Goal: Check status: Verify the current state of an ongoing process or item

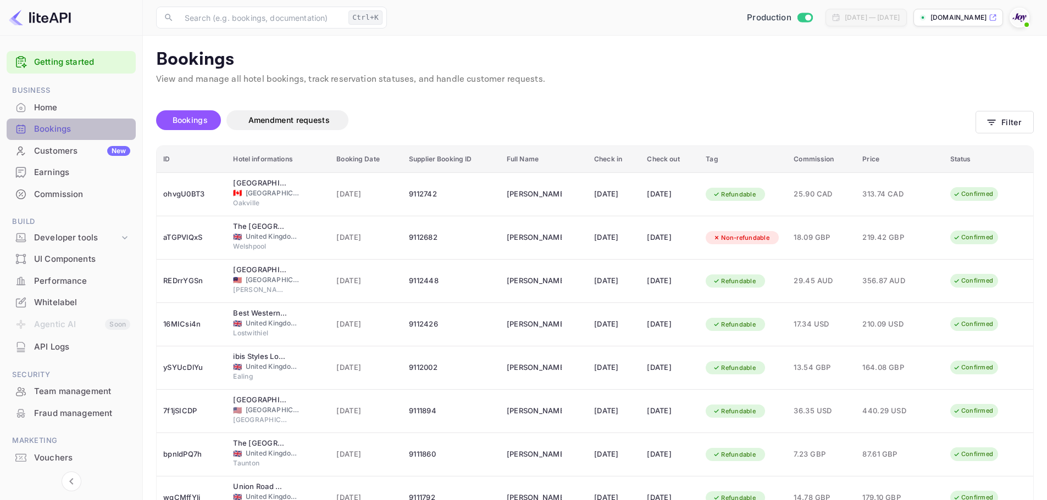
click at [61, 129] on div "Bookings" at bounding box center [82, 129] width 96 height 13
click at [75, 135] on div "Bookings" at bounding box center [82, 129] width 96 height 13
click at [1018, 124] on button "Filter" at bounding box center [1004, 122] width 58 height 23
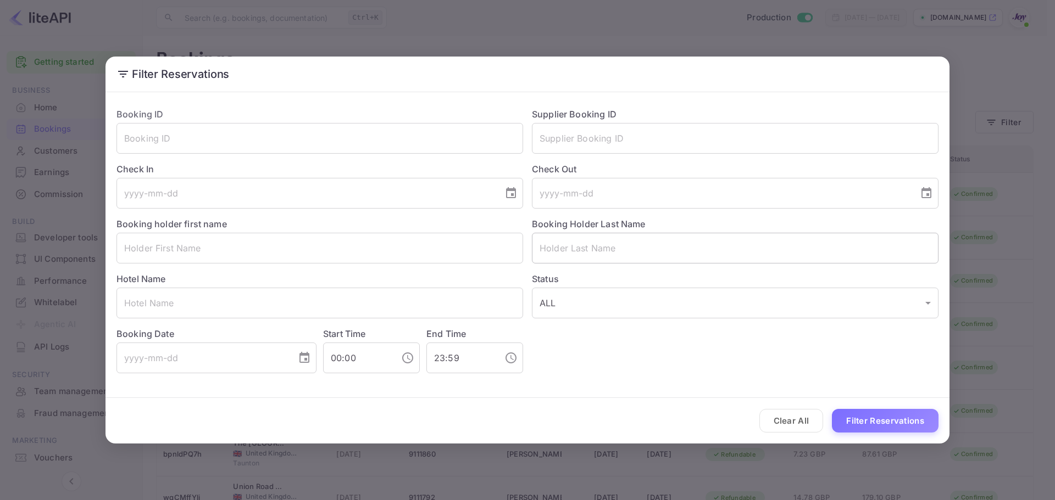
click at [582, 241] on input "text" at bounding box center [735, 248] width 407 height 31
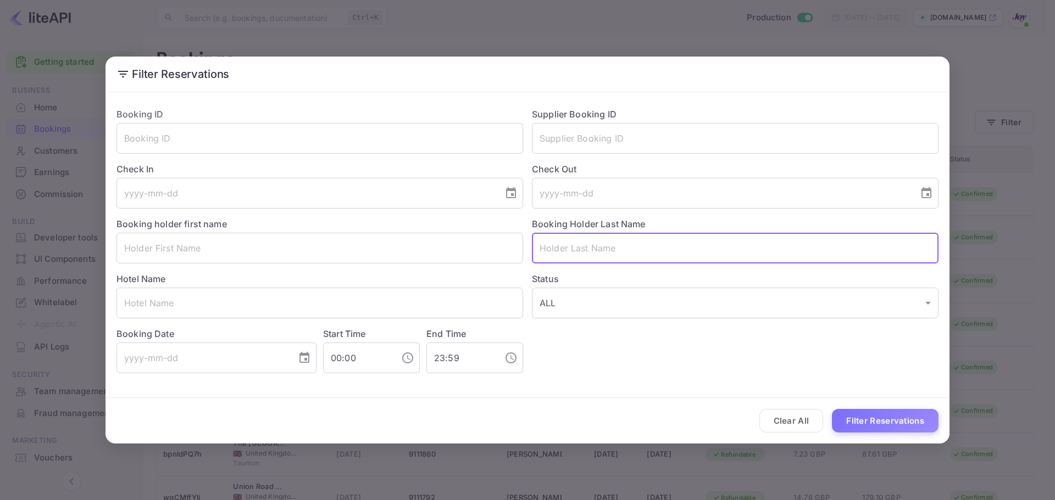
paste input "[PERSON_NAME]"
type input "[PERSON_NAME]"
click at [913, 426] on button "Filter Reservations" at bounding box center [885, 421] width 107 height 24
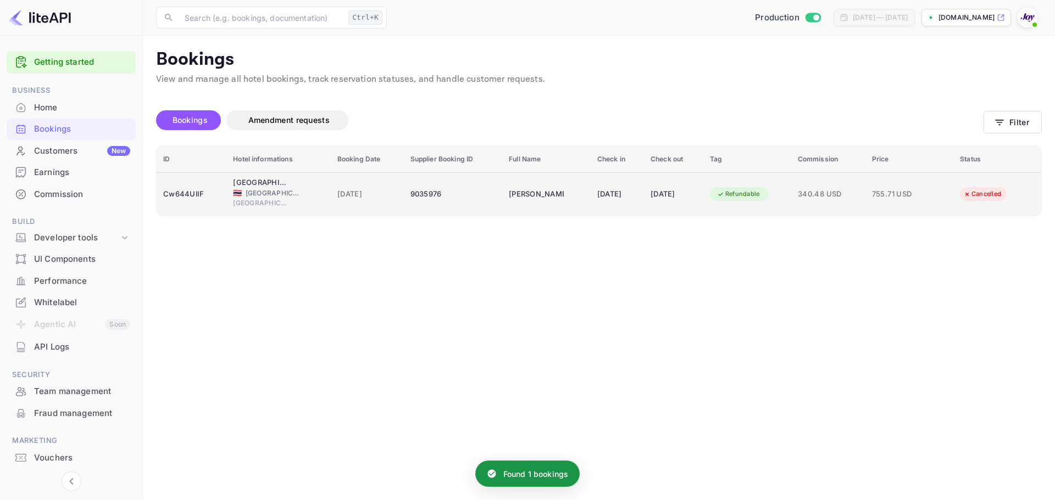
click at [301, 190] on div "🇹🇭 [GEOGRAPHIC_DATA]" at bounding box center [278, 193] width 91 height 10
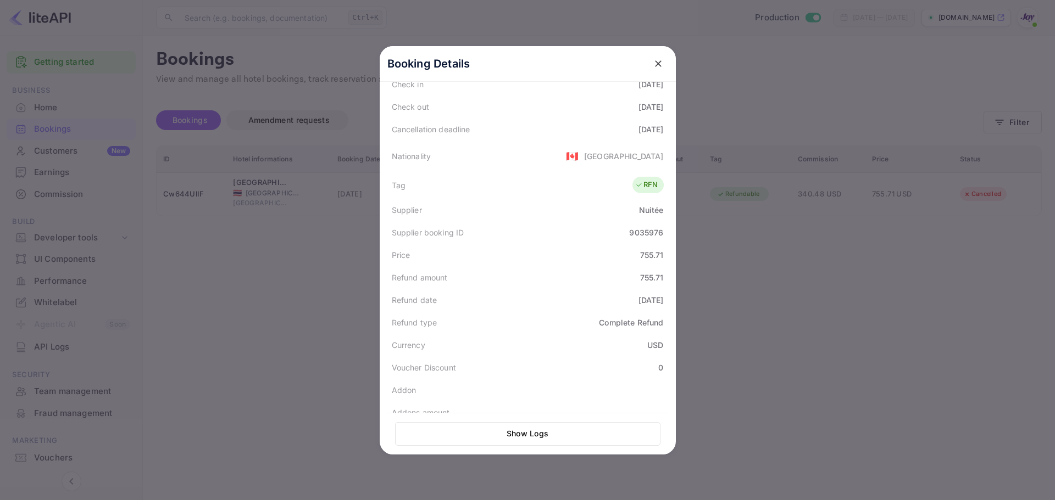
scroll to position [193, 0]
